Goal: Task Accomplishment & Management: Use online tool/utility

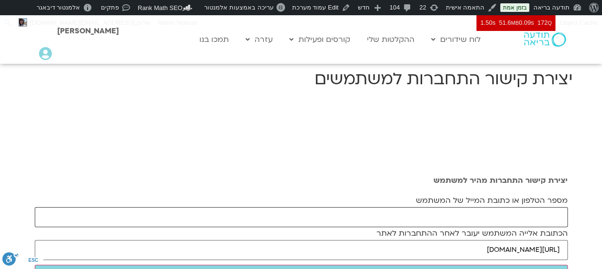
click at [551, 213] on input "מספר הטלפון או כתובת המייל של המשתמש" at bounding box center [301, 217] width 533 height 20
paste input "tikirotem52@gmail.com"
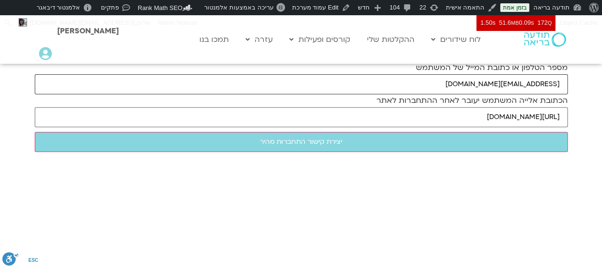
scroll to position [138, 0]
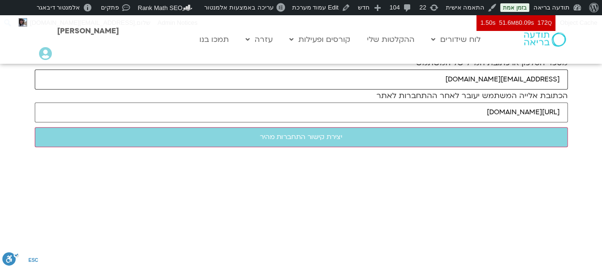
type input "tikirotem52@gmail.com"
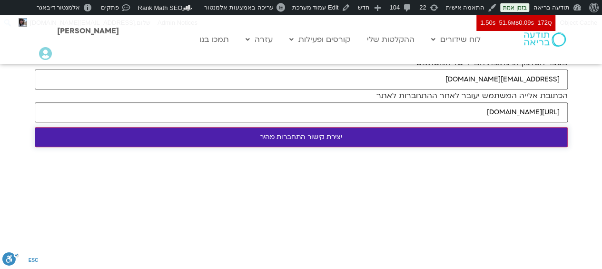
click at [500, 140] on input "יצירת קישור התחברות מהיר" at bounding box center [301, 137] width 533 height 20
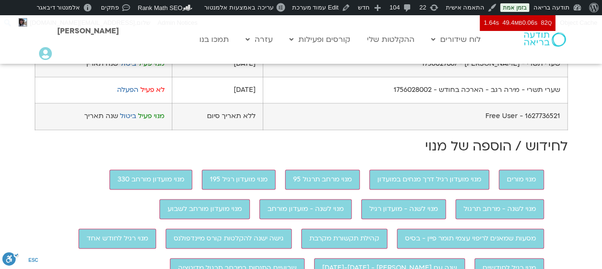
scroll to position [630, 0]
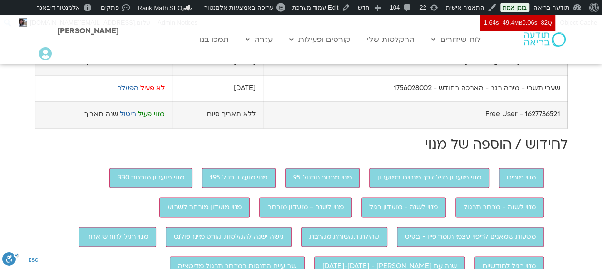
click at [131, 40] on link "ביטול" at bounding box center [128, 34] width 16 height 9
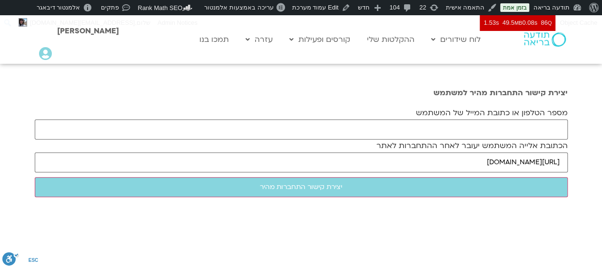
scroll to position [89, 0]
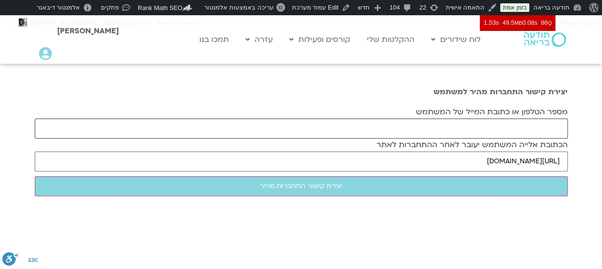
click at [418, 124] on input "מספר הטלפון או כתובת המייל של המשתמש" at bounding box center [301, 129] width 533 height 20
paste input "abigailz69@gmail.com"
type input "abigailz69@gmail.com"
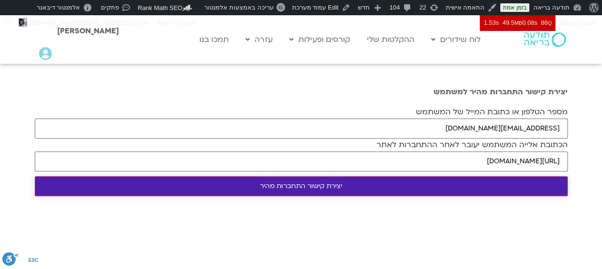
click at [352, 190] on input "יצירת קישור התחברות מהיר" at bounding box center [301, 186] width 533 height 20
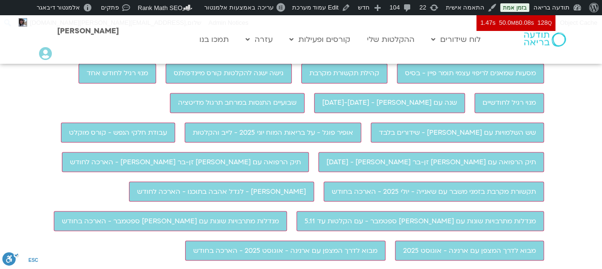
scroll to position [794, 0]
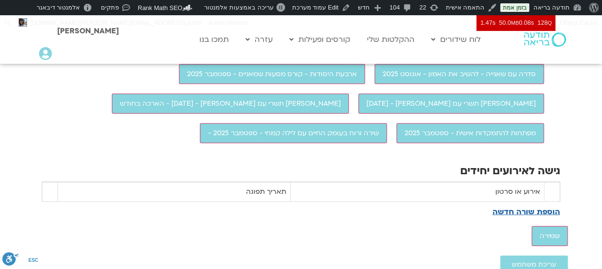
scroll to position [1095, 0]
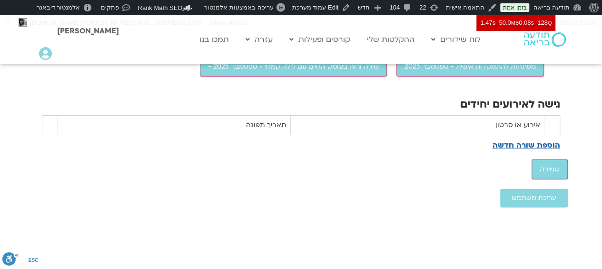
click at [481, 135] on th "אירוע או סרטון" at bounding box center [417, 125] width 254 height 20
click at [519, 152] on link "הוספת שורה חדשה" at bounding box center [527, 145] width 68 height 13
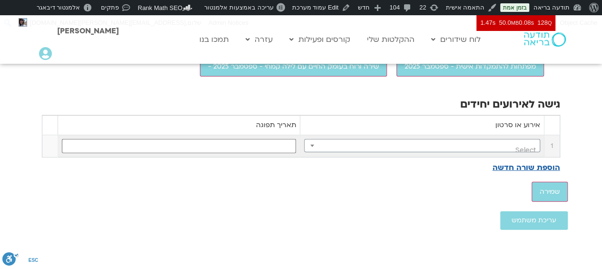
scroll to position [1153, 0]
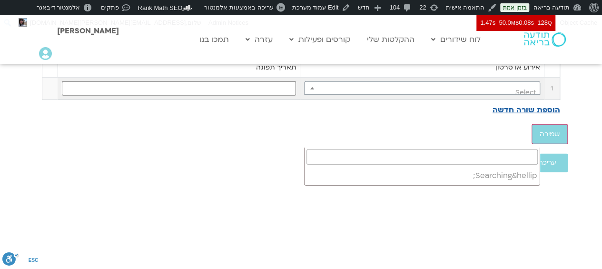
type input "כוחות הת"
click at [277, 96] on input "text" at bounding box center [179, 88] width 235 height 14
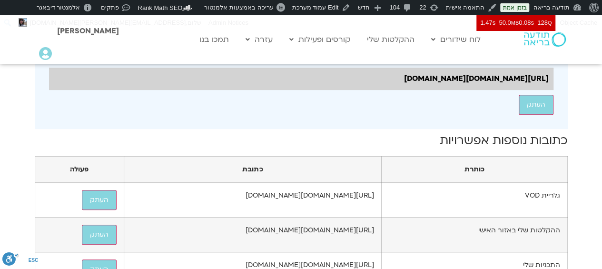
scroll to position [212, 0]
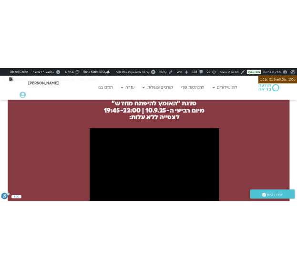
scroll to position [944, 0]
